Goal: Obtain resource: Download file/media

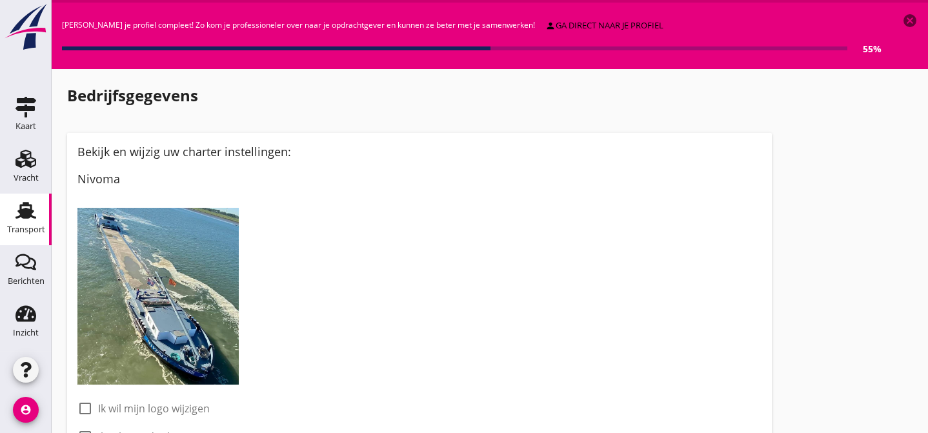
click at [30, 212] on use at bounding box center [25, 210] width 21 height 17
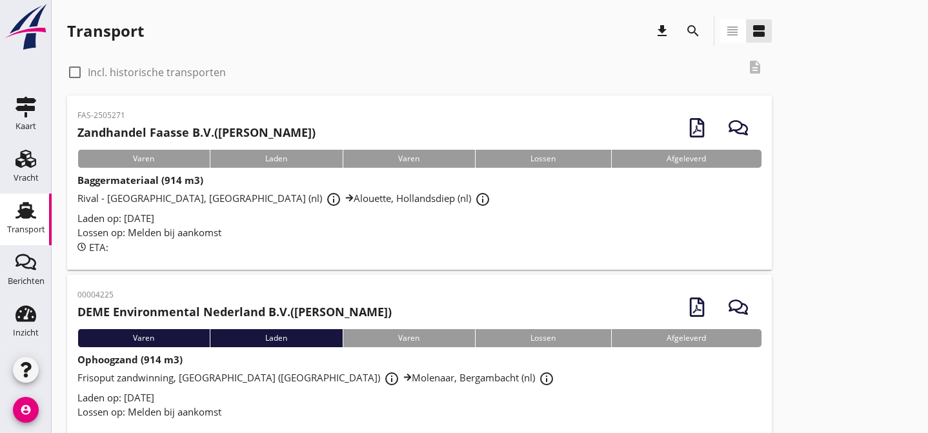
click at [475, 216] on div "Laden op: [DATE]" at bounding box center [419, 218] width 684 height 15
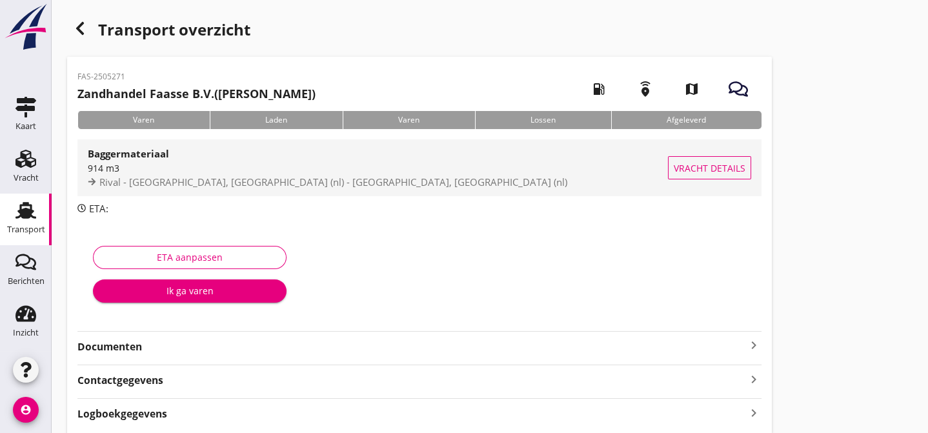
click at [719, 171] on span "Vracht details" at bounding box center [710, 168] width 72 height 14
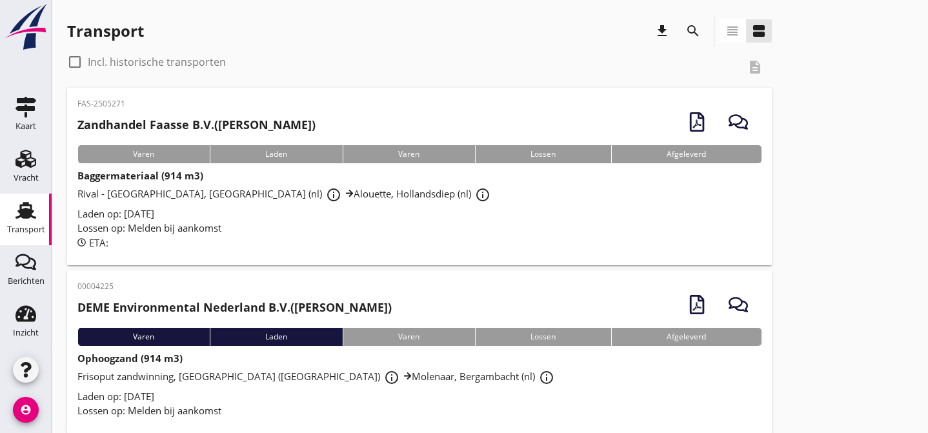
click at [77, 61] on div at bounding box center [75, 62] width 22 height 22
checkbox input "true"
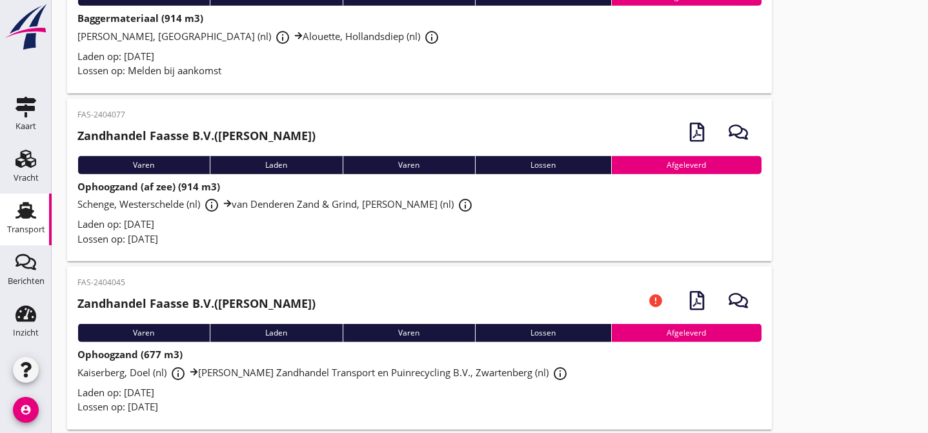
scroll to position [20736, 0]
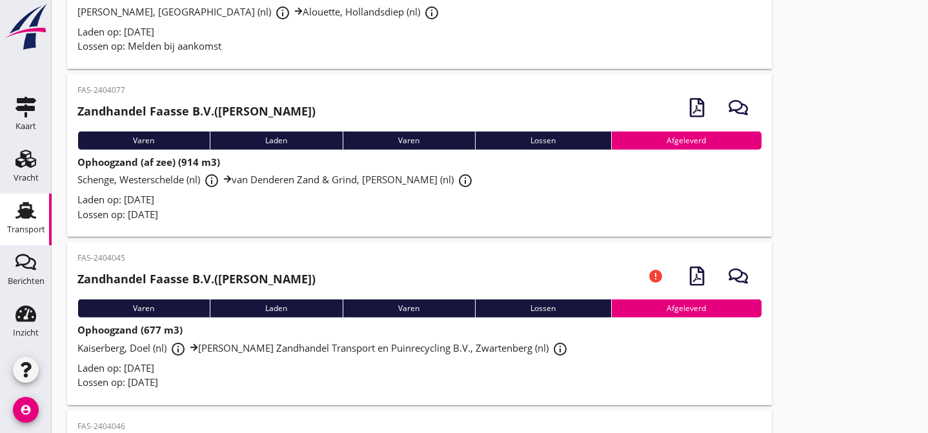
click at [486, 25] on div "M M Baggerponton, Terneuzen (nl) info_outline Alouette, Hollandsdiep (nl) info_…" at bounding box center [419, 12] width 684 height 23
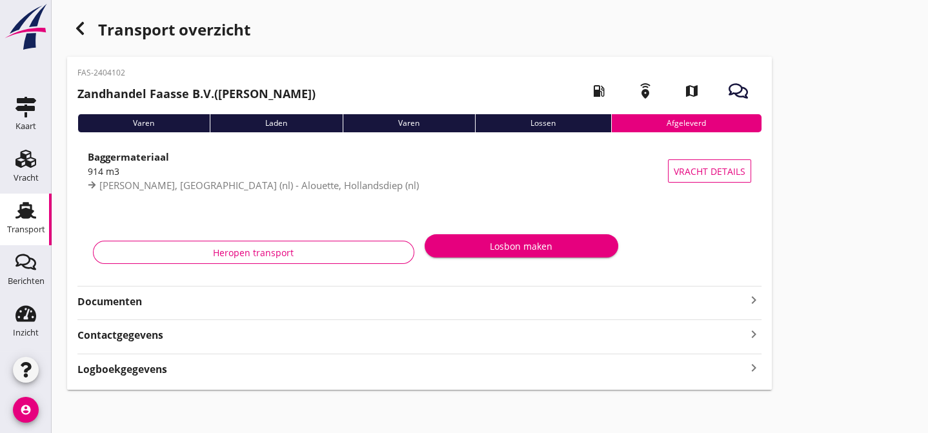
click at [507, 299] on strong "Documenten" at bounding box center [411, 301] width 668 height 15
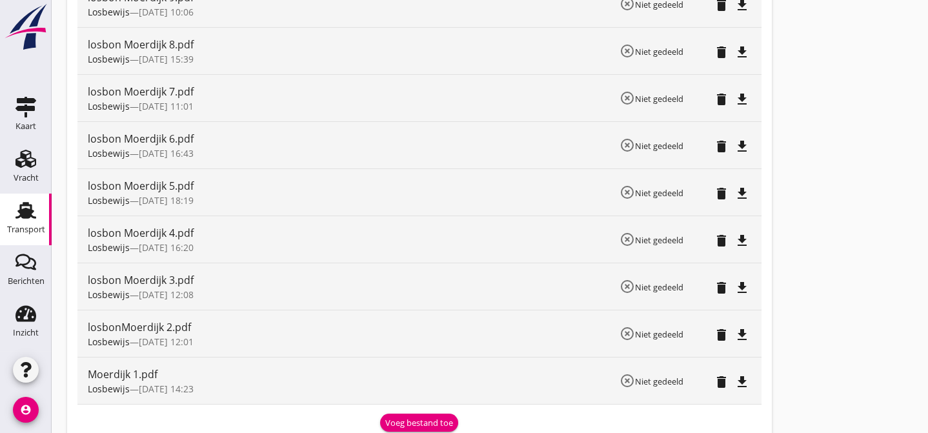
scroll to position [234, 0]
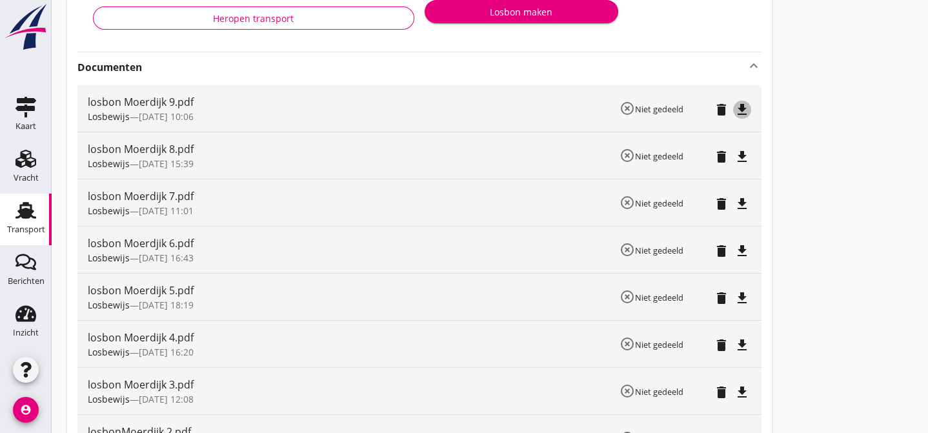
click at [738, 112] on icon "file_download" at bounding box center [741, 109] width 15 height 15
